Goal: Information Seeking & Learning: Learn about a topic

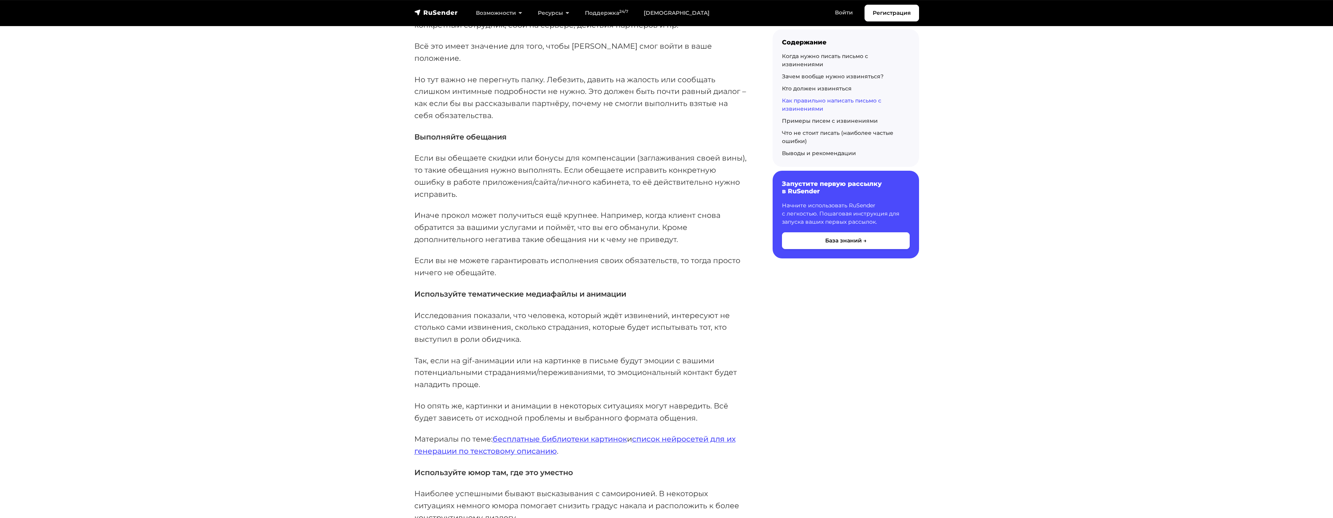
scroll to position [2806, 0]
click at [519, 433] on link "бесплатные библиотеки картинок" at bounding box center [560, 437] width 134 height 9
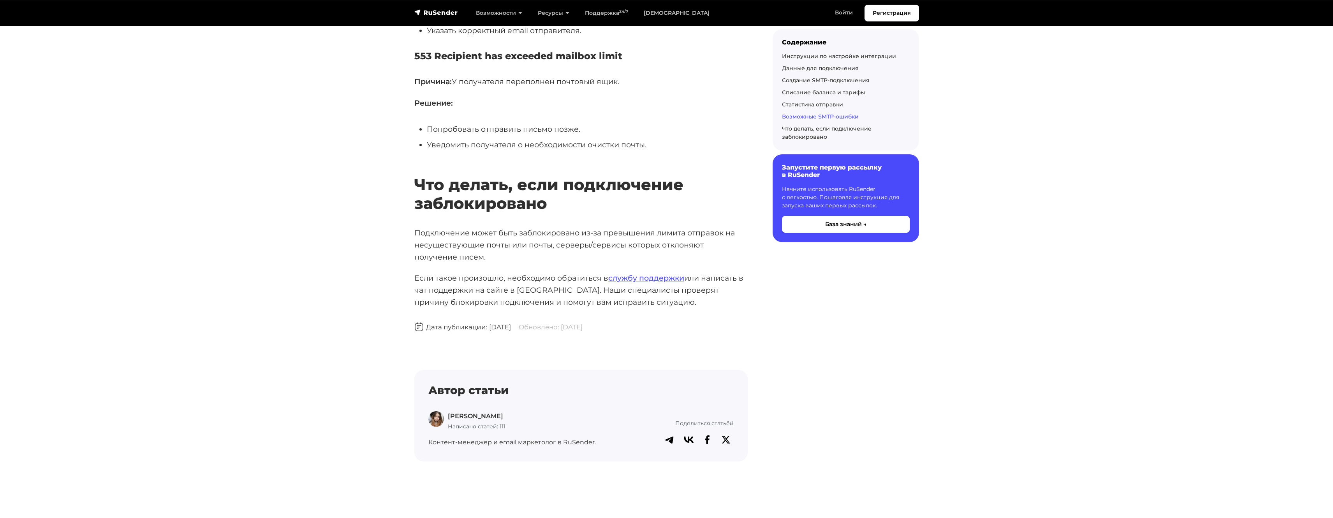
scroll to position [3515, 0]
